Goal: Task Accomplishment & Management: Manage account settings

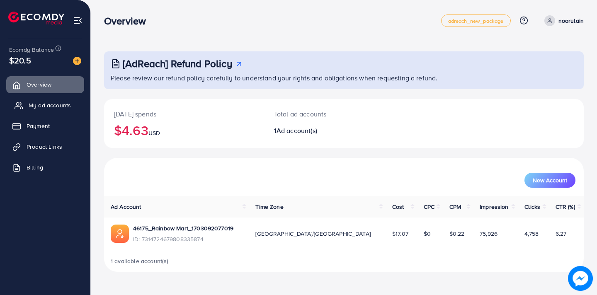
click at [57, 105] on span "My ad accounts" at bounding box center [50, 105] width 42 height 8
